Goal: Communication & Community: Ask a question

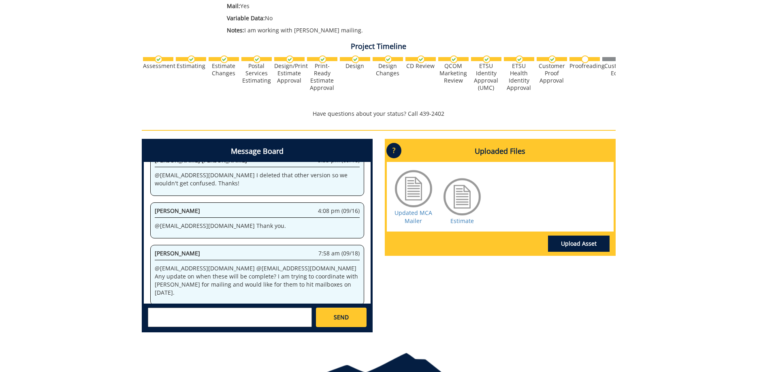
scroll to position [287635, 0]
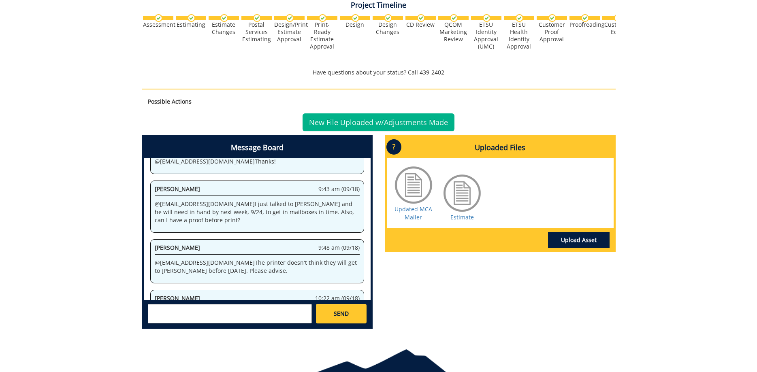
scroll to position [329, 0]
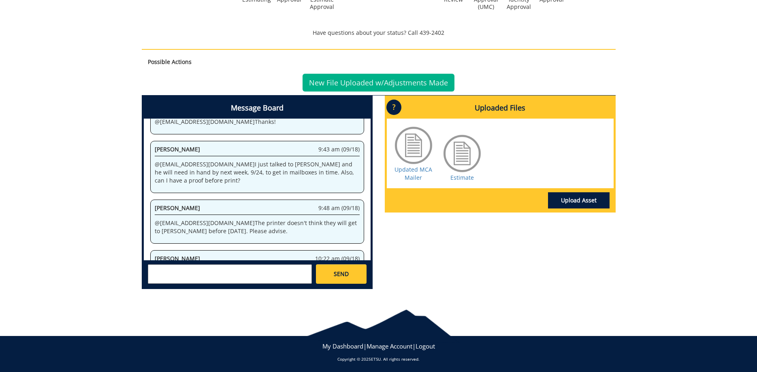
drag, startPoint x: 180, startPoint y: 231, endPoint x: 266, endPoint y: 232, distance: 86.3
click at [251, 270] on p "@ [EMAIL_ADDRESS][DOMAIN_NAME] Hi [PERSON_NAME], please add BMC Creative 260478…" at bounding box center [257, 278] width 205 height 16
click at [266, 270] on p "@ [EMAIL_ADDRESS][DOMAIN_NAME] Hi [PERSON_NAME], please add BMC Creative 260478…" at bounding box center [257, 278] width 205 height 16
drag, startPoint x: 216, startPoint y: 232, endPoint x: 330, endPoint y: 231, distance: 113.8
click at [327, 270] on p "@ [EMAIL_ADDRESS][DOMAIN_NAME] Hi [PERSON_NAME], please add BMC Creative 260478…" at bounding box center [257, 278] width 205 height 16
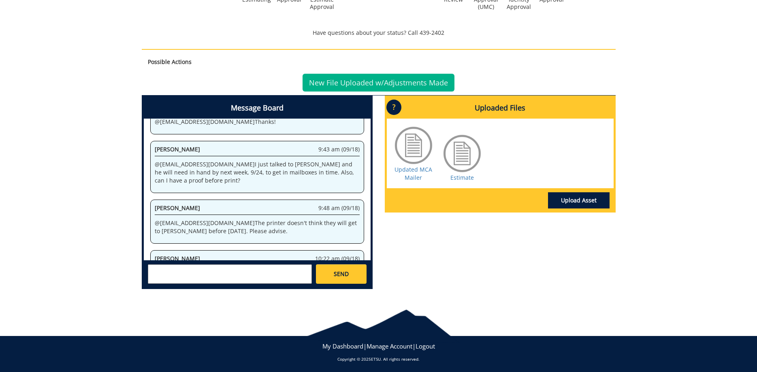
click at [338, 270] on p "@ [EMAIL_ADDRESS][DOMAIN_NAME] Hi [PERSON_NAME], please add BMC Creative 260478…" at bounding box center [257, 278] width 205 height 16
drag, startPoint x: 204, startPoint y: 182, endPoint x: 308, endPoint y: 192, distance: 104.2
click at [297, 219] on p "@ [EMAIL_ADDRESS][DOMAIN_NAME] The printer doesn't think they will get to [PERS…" at bounding box center [257, 227] width 205 height 16
click at [318, 219] on p "@ [EMAIL_ADDRESS][DOMAIN_NAME] The printer doesn't think they will get to [PERS…" at bounding box center [257, 227] width 205 height 16
click at [223, 266] on textarea at bounding box center [230, 274] width 164 height 19
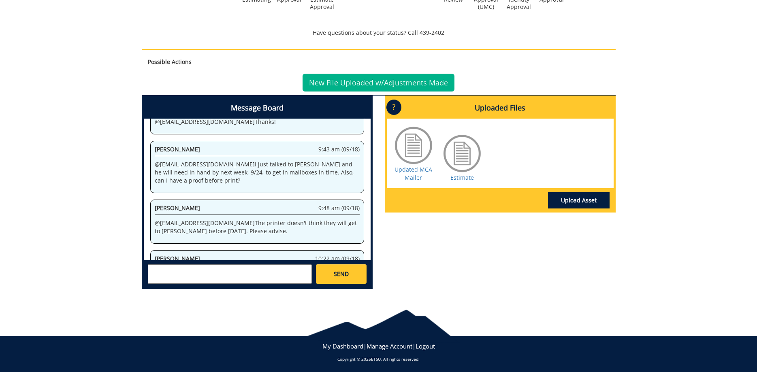
click at [223, 265] on textarea at bounding box center [230, 274] width 164 height 19
click at [218, 272] on textarea at bounding box center [230, 274] width 164 height 19
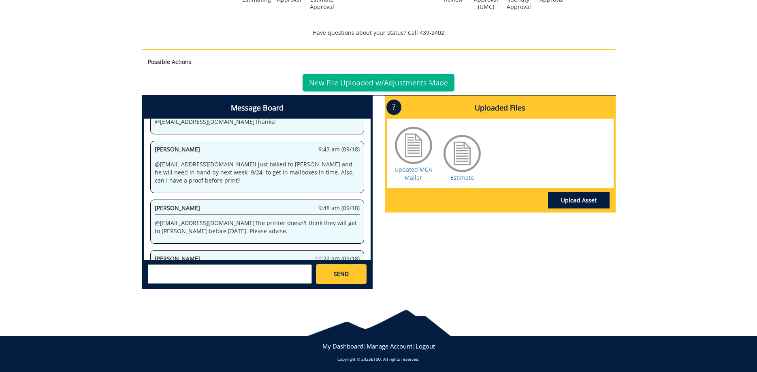
click at [254, 277] on textarea at bounding box center [230, 274] width 164 height 19
type textarea "@[EMAIL_ADDRESS][DOMAIN_NAME] Is there any way to rush the order?"
click at [333, 282] on link "SEND" at bounding box center [341, 274] width 50 height 19
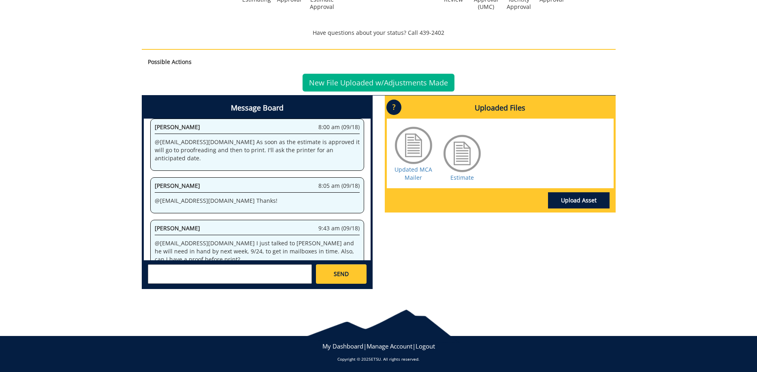
scroll to position [2903, 0]
